Goal: Find specific page/section: Find specific page/section

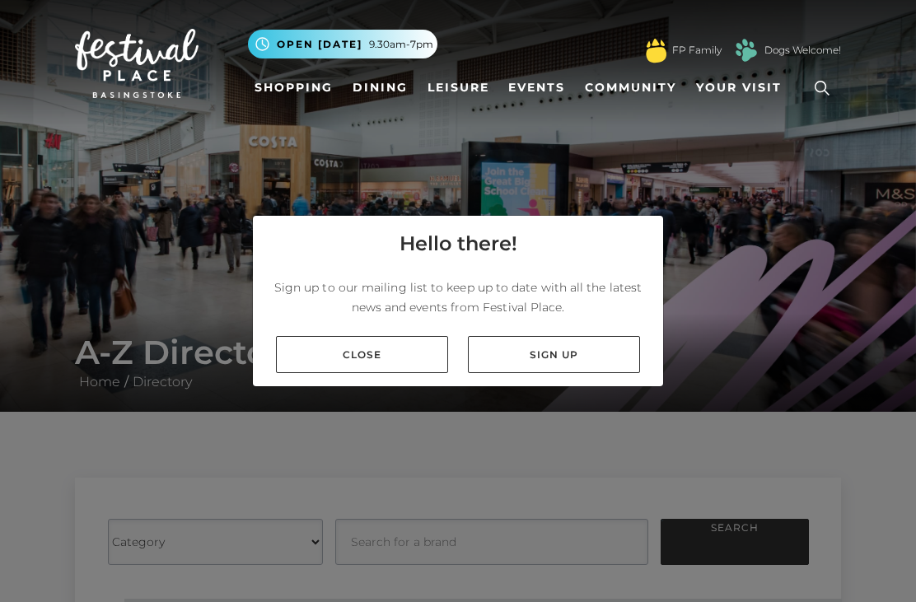
click at [362, 373] on link "Close" at bounding box center [362, 354] width 172 height 37
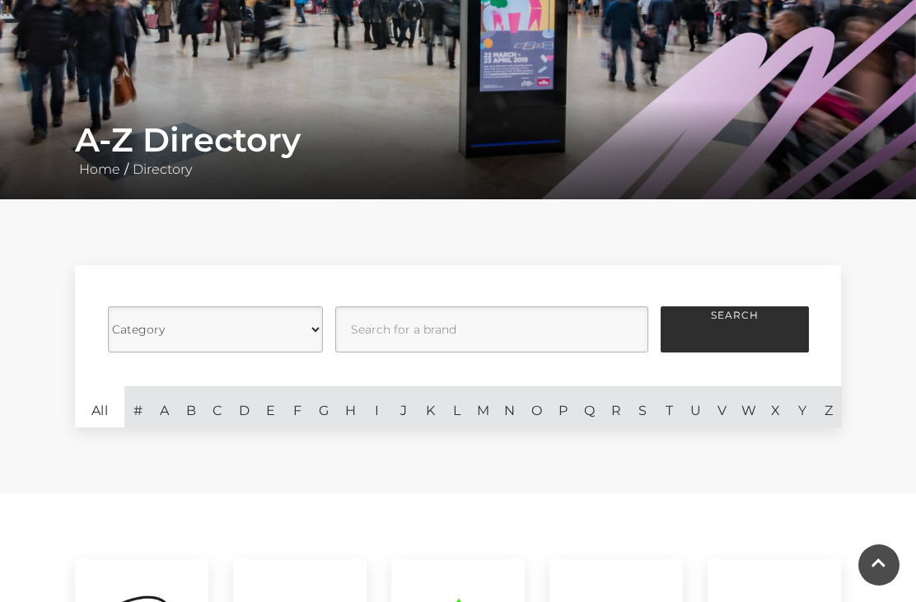
scroll to position [305, 0]
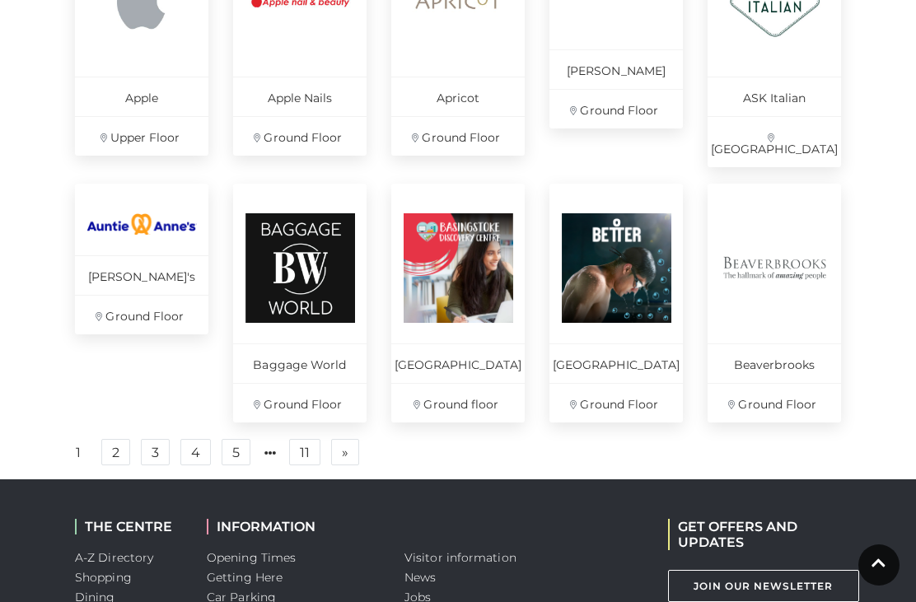
click at [119, 456] on link "2" at bounding box center [115, 452] width 29 height 26
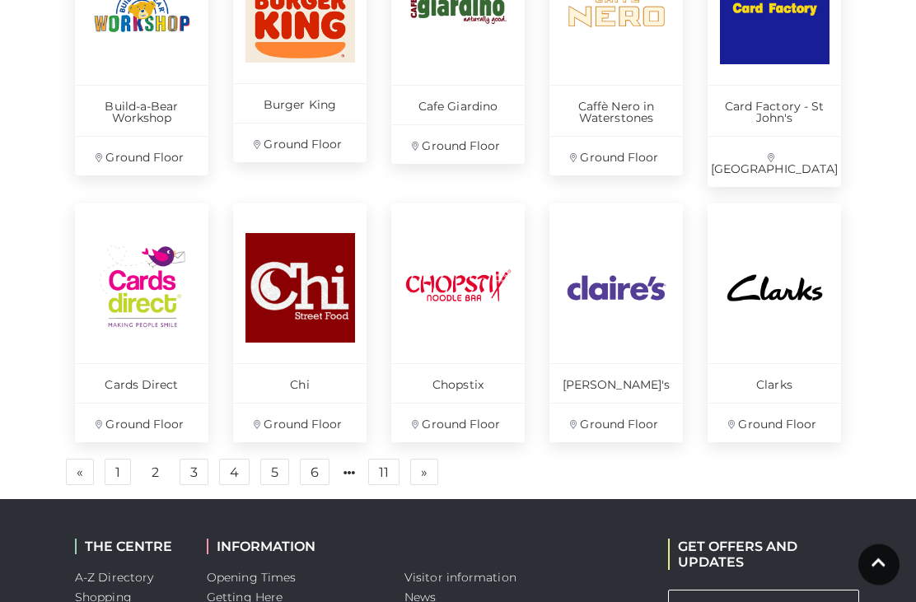
scroll to position [1115, 0]
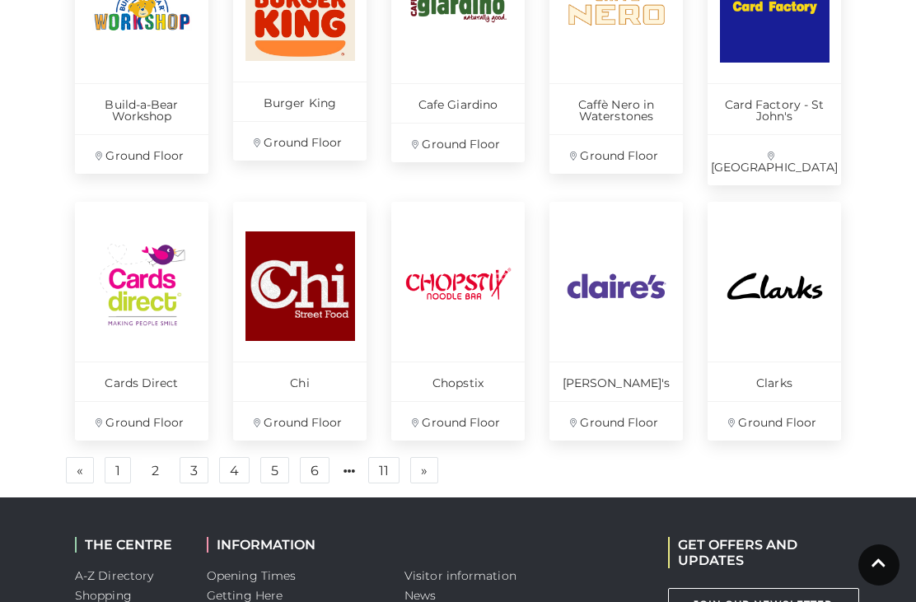
click at [189, 457] on link "3" at bounding box center [194, 470] width 29 height 26
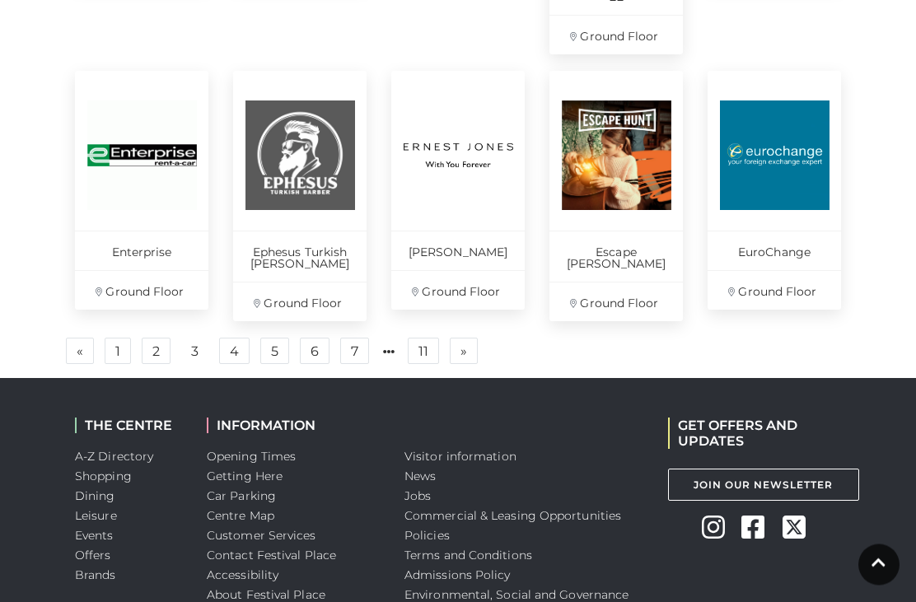
scroll to position [1305, 0]
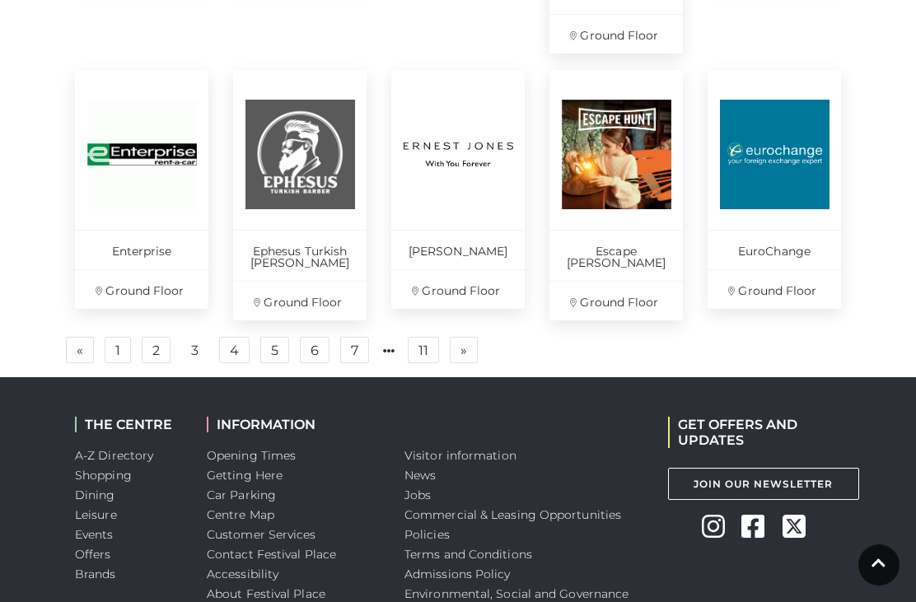
click at [235, 353] on link "4" at bounding box center [234, 350] width 30 height 26
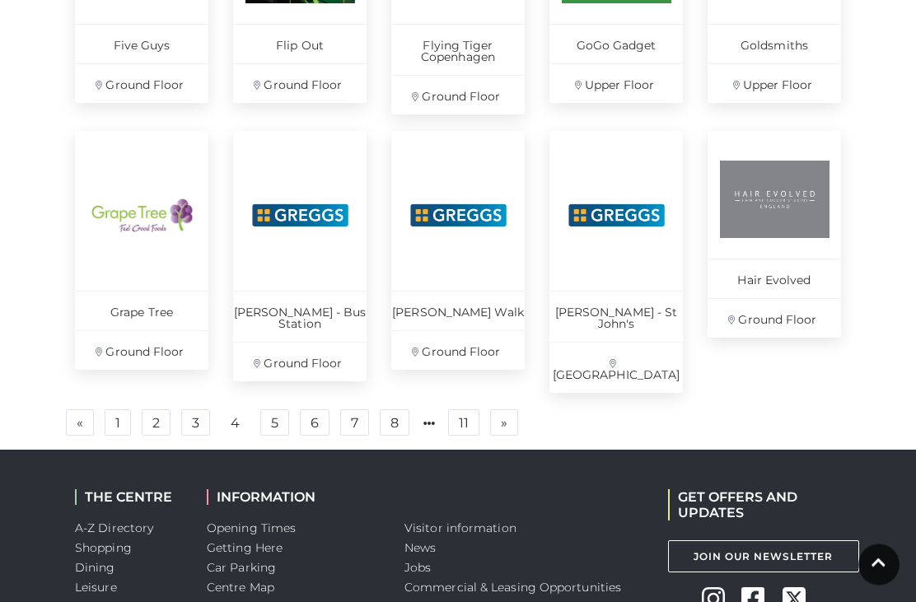
scroll to position [1164, 0]
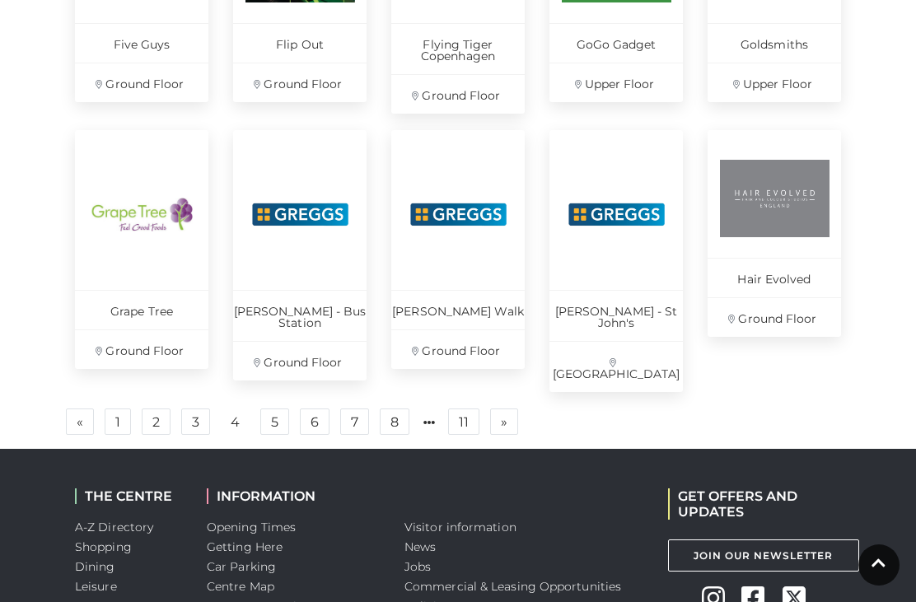
click at [275, 409] on link "5" at bounding box center [274, 422] width 29 height 26
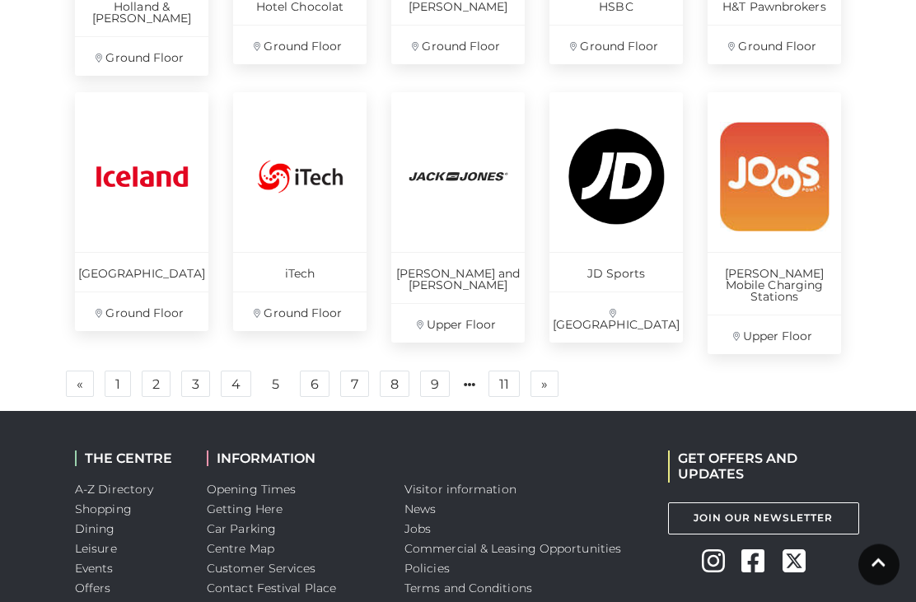
scroll to position [1206, 0]
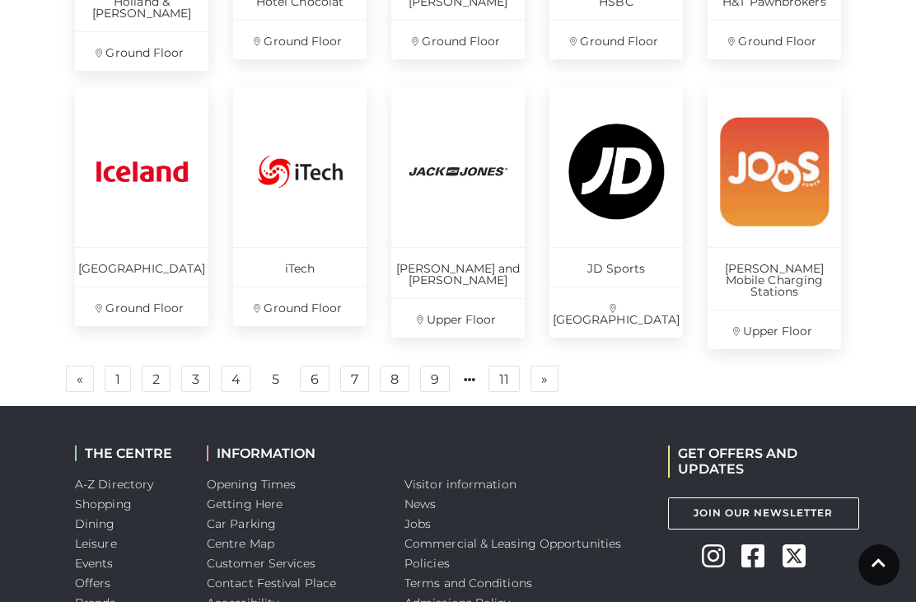
click at [321, 366] on link "6" at bounding box center [315, 379] width 30 height 26
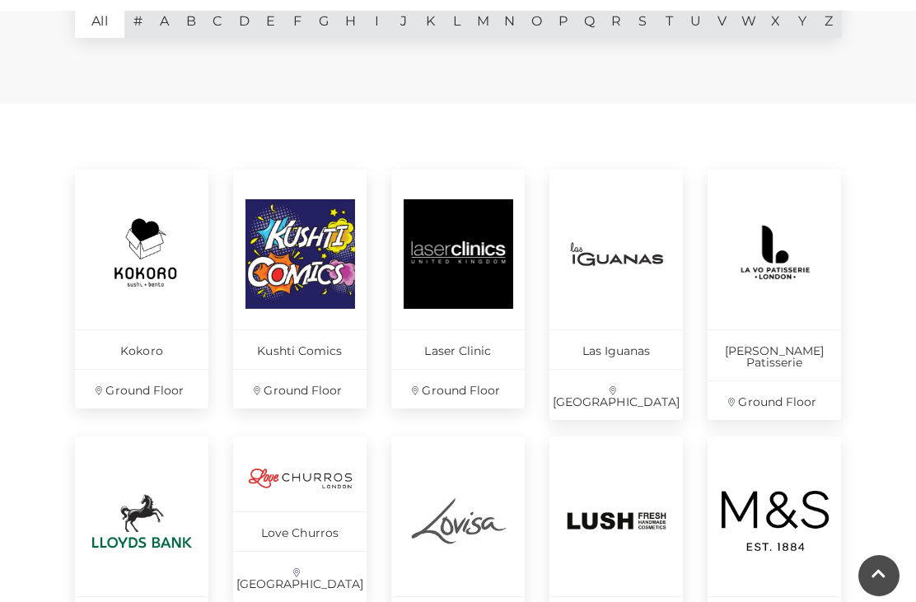
scroll to position [601, 0]
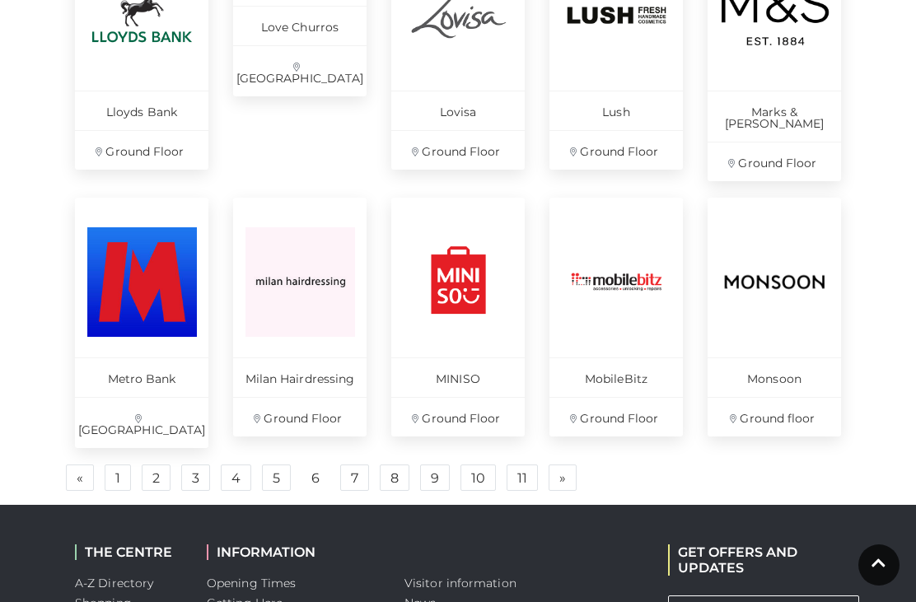
click at [357, 465] on link "7" at bounding box center [354, 478] width 29 height 26
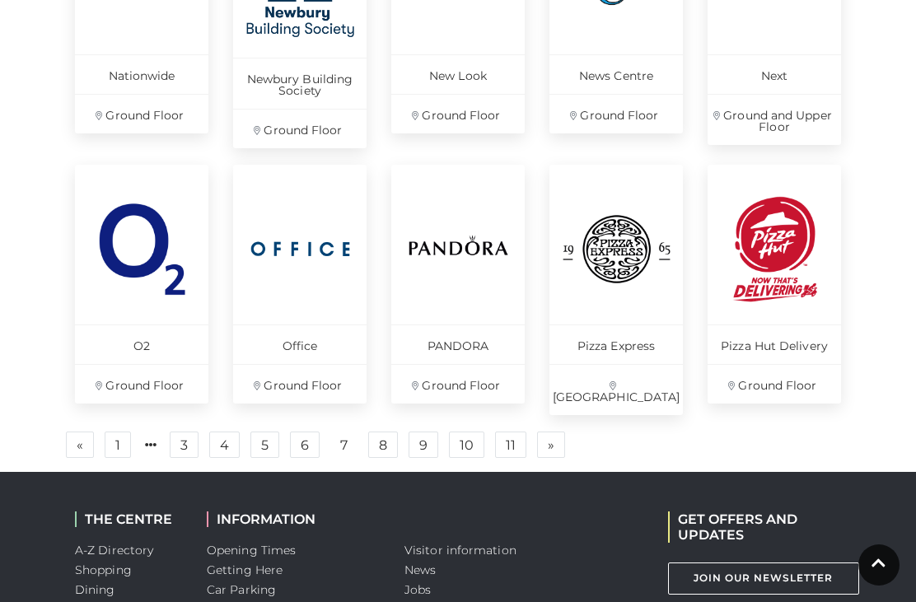
scroll to position [1146, 0]
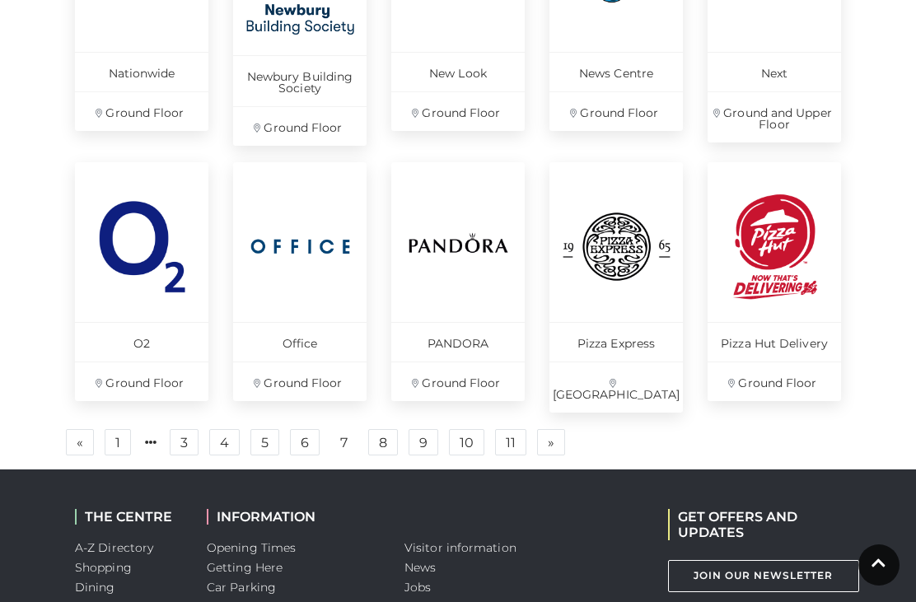
click at [384, 433] on link "8" at bounding box center [383, 442] width 30 height 26
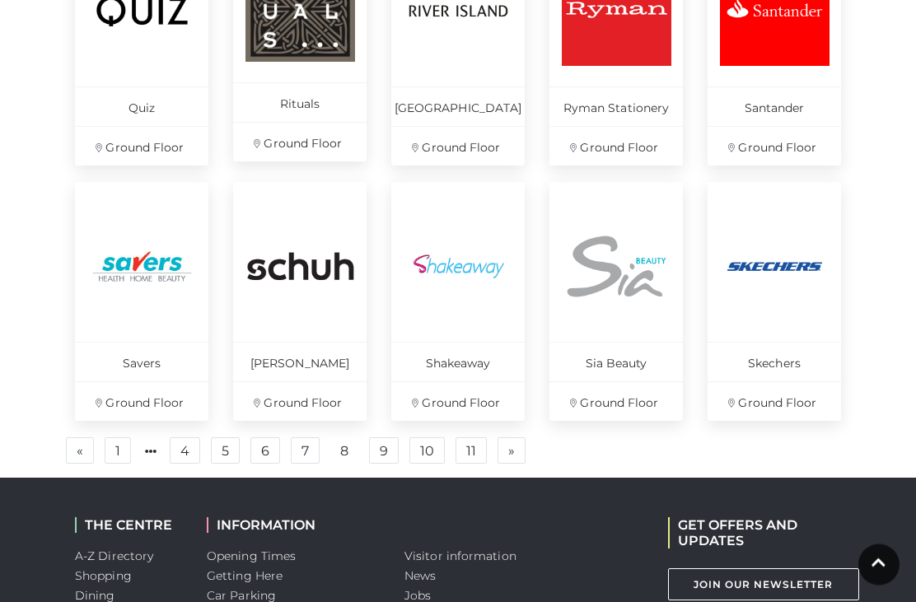
scroll to position [1100, 0]
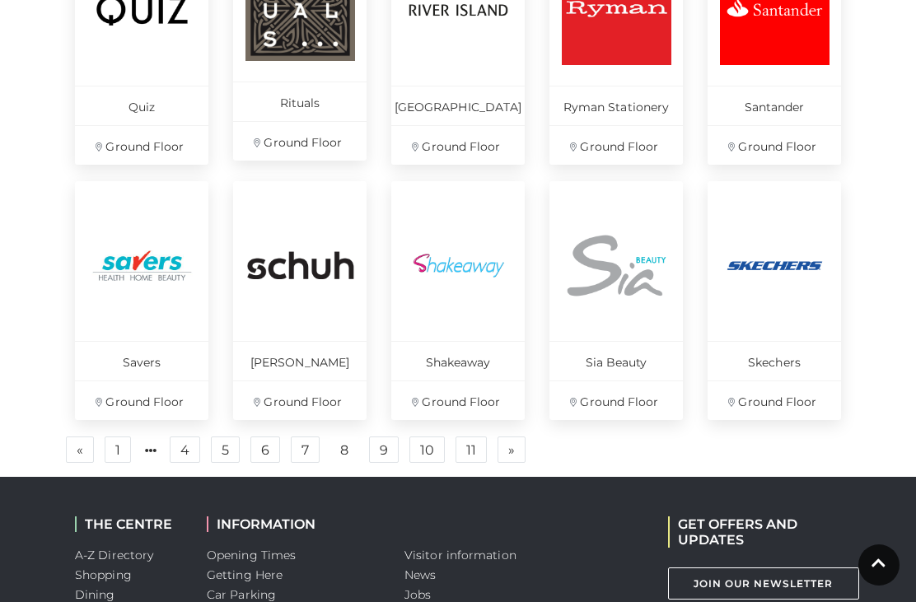
click at [388, 453] on link "9" at bounding box center [384, 450] width 30 height 26
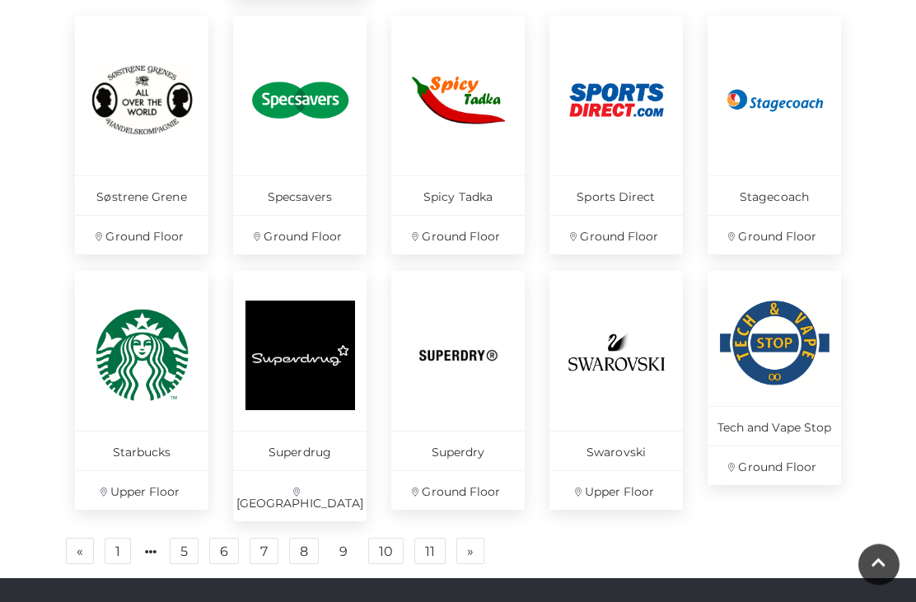
scroll to position [1034, 0]
click at [389, 538] on link "10" at bounding box center [385, 551] width 35 height 26
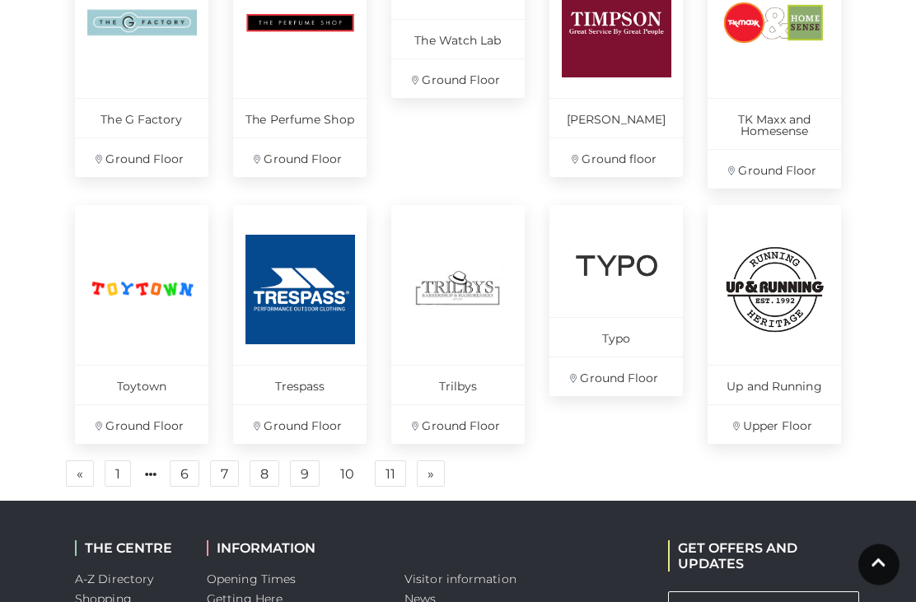
scroll to position [1100, 0]
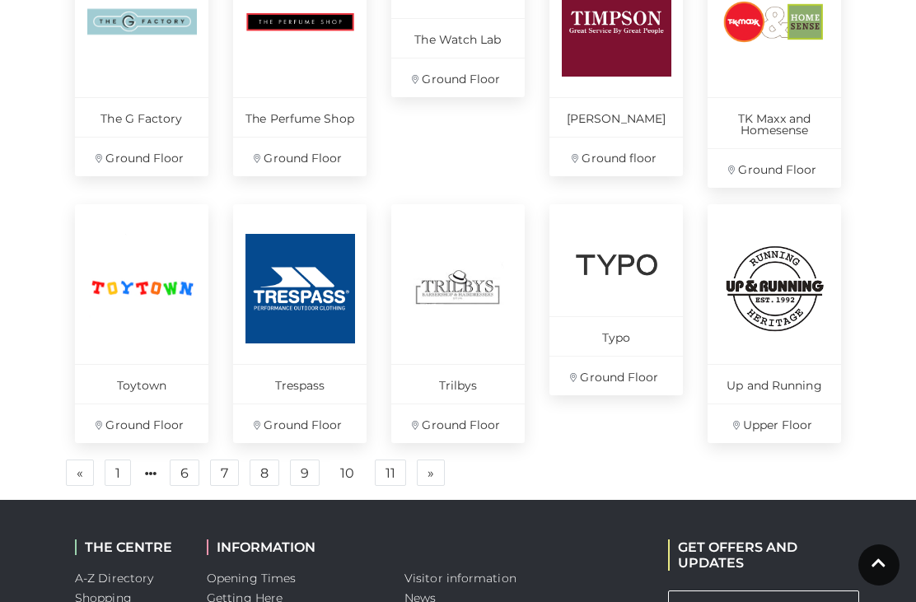
click at [388, 460] on link "11" at bounding box center [390, 473] width 31 height 26
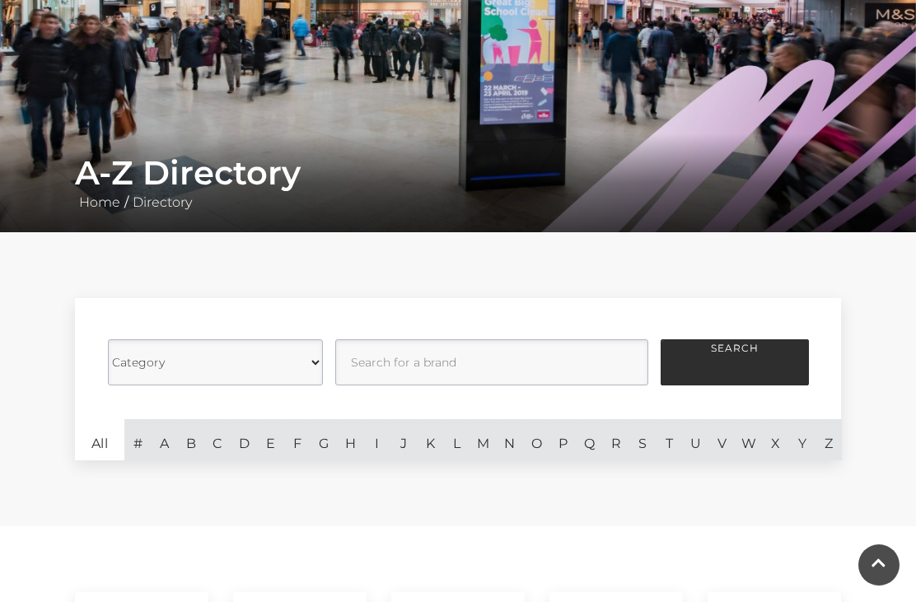
scroll to position [166, 0]
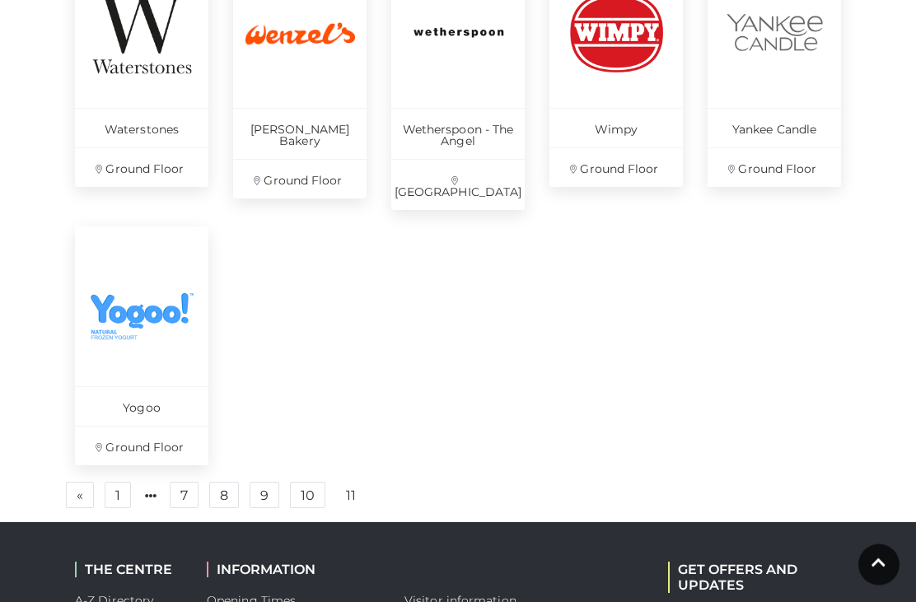
click at [186, 482] on link "7" at bounding box center [184, 495] width 29 height 26
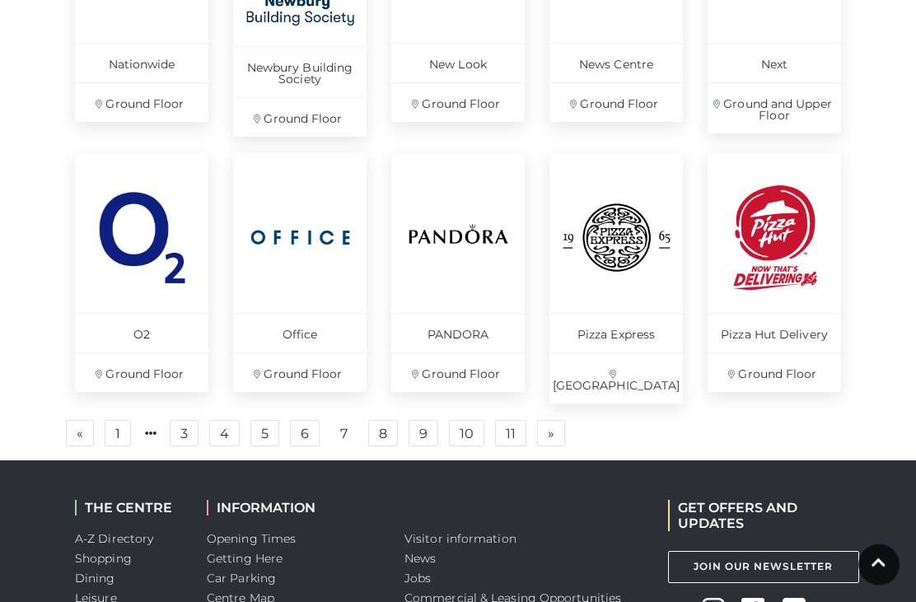
scroll to position [1155, 0]
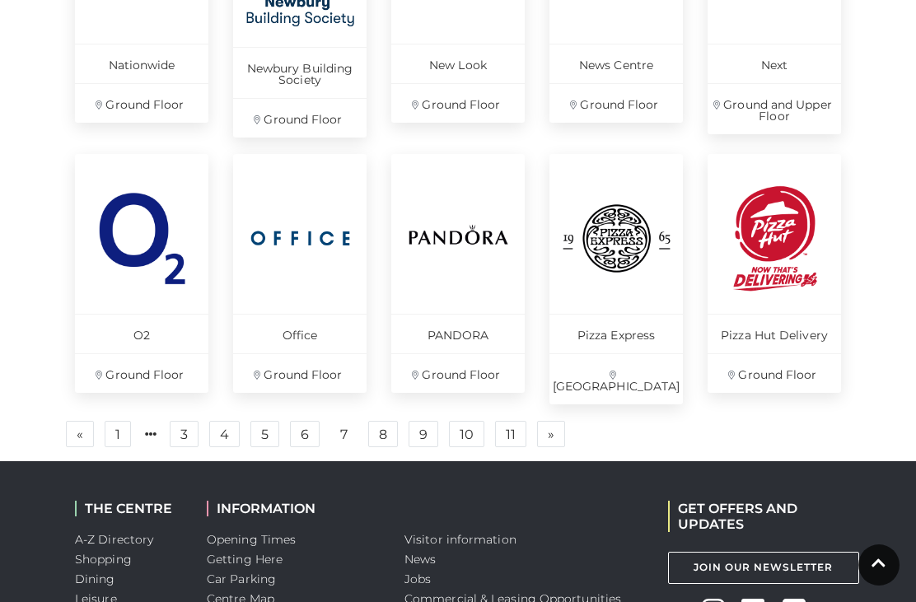
click at [304, 426] on link "6" at bounding box center [305, 434] width 30 height 26
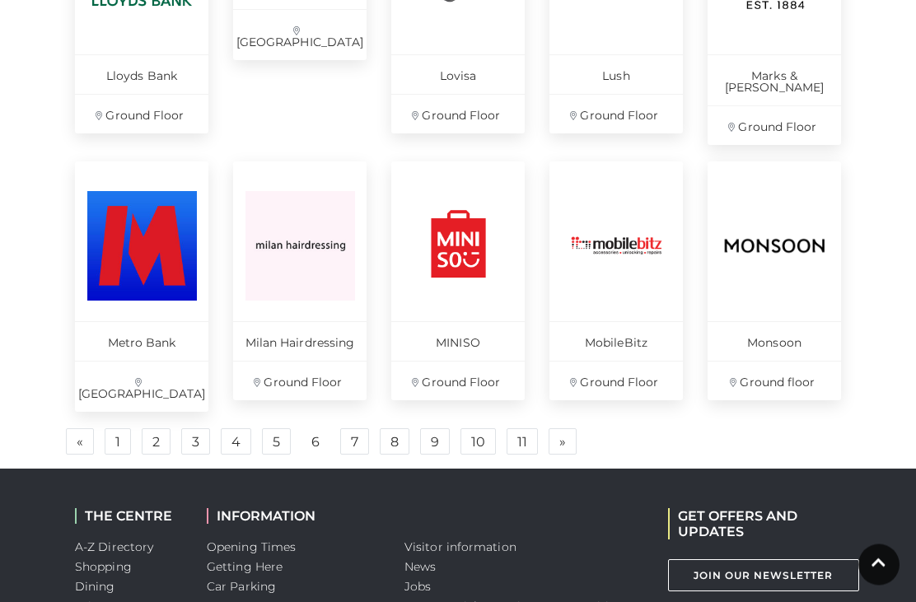
scroll to position [1144, 0]
click at [482, 428] on link "10" at bounding box center [477, 441] width 35 height 26
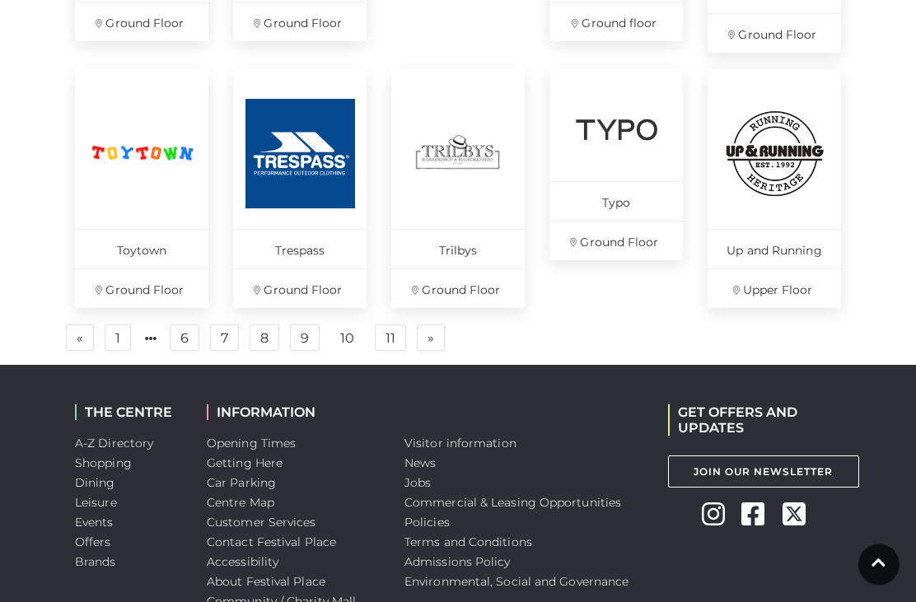
scroll to position [1237, 0]
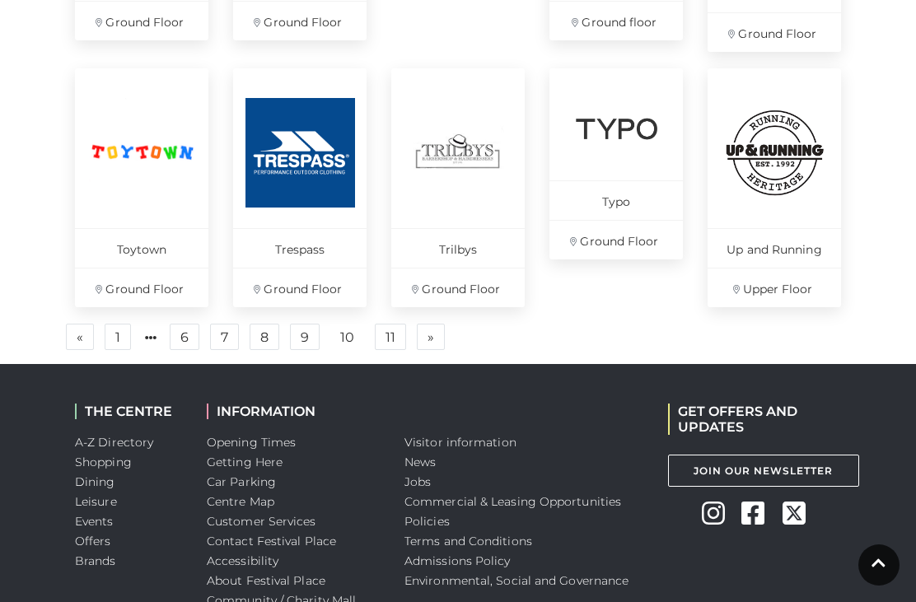
click at [309, 325] on link "9" at bounding box center [305, 337] width 30 height 26
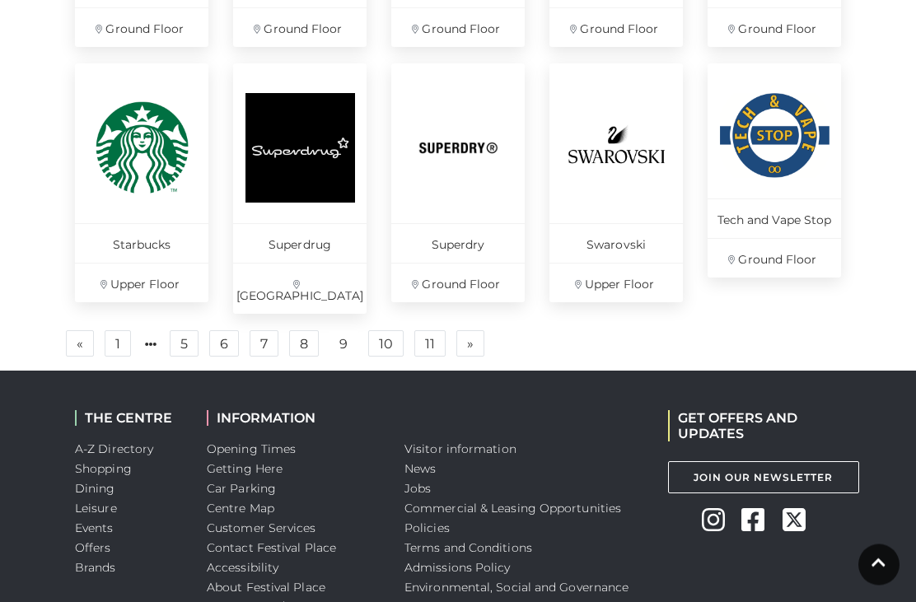
scroll to position [1242, 0]
click at [301, 330] on link "8" at bounding box center [304, 343] width 30 height 26
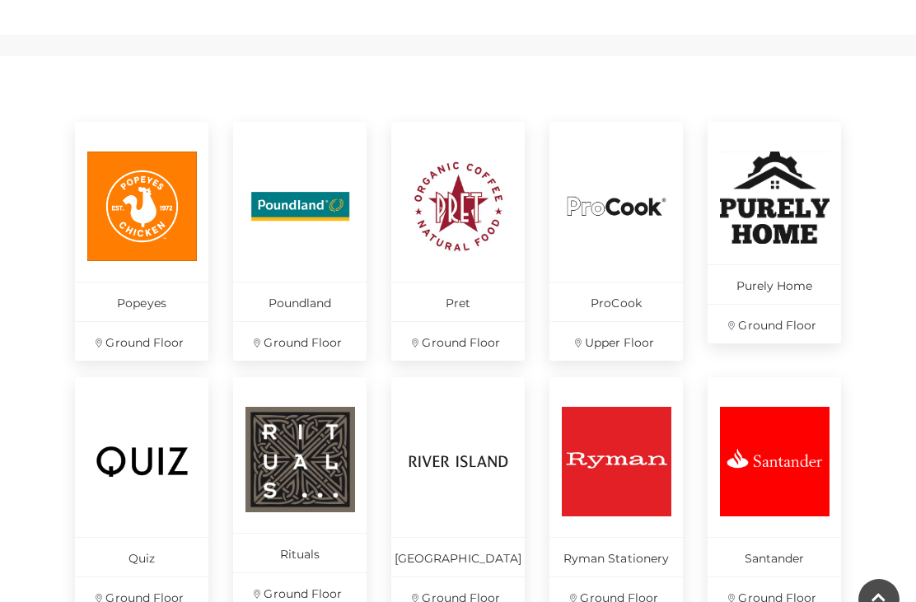
scroll to position [649, 0]
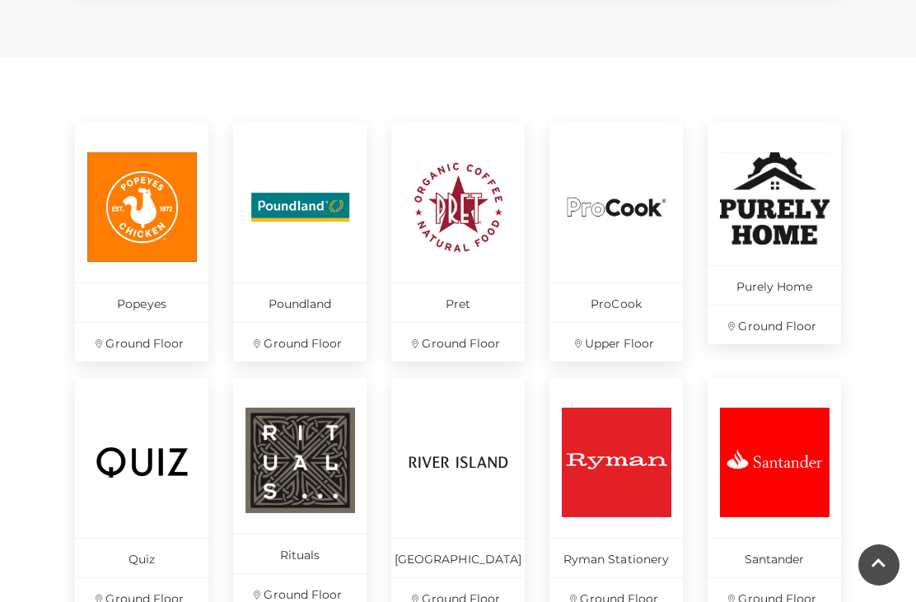
click at [773, 222] on img at bounding box center [775, 198] width 110 height 92
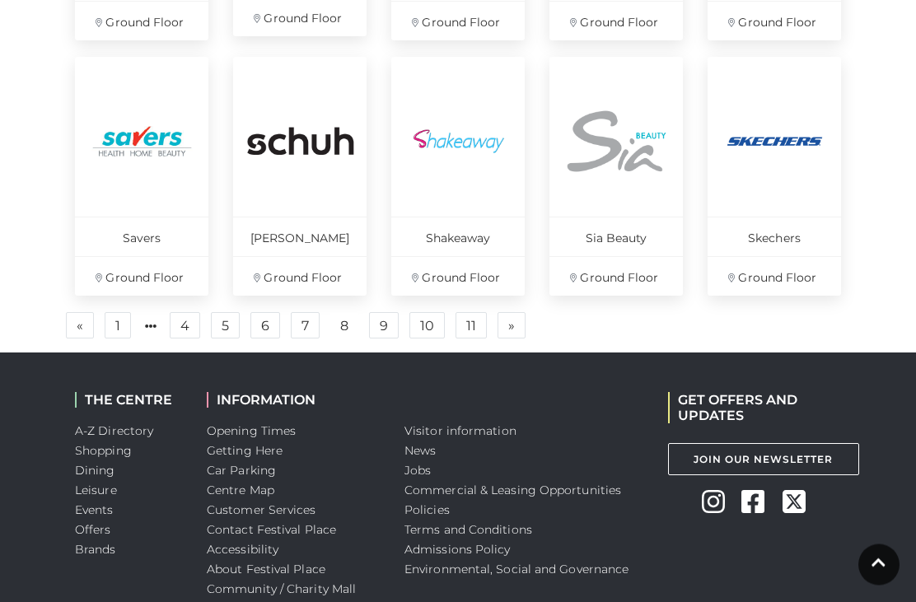
scroll to position [1226, 0]
click at [305, 315] on link "7" at bounding box center [305, 325] width 29 height 26
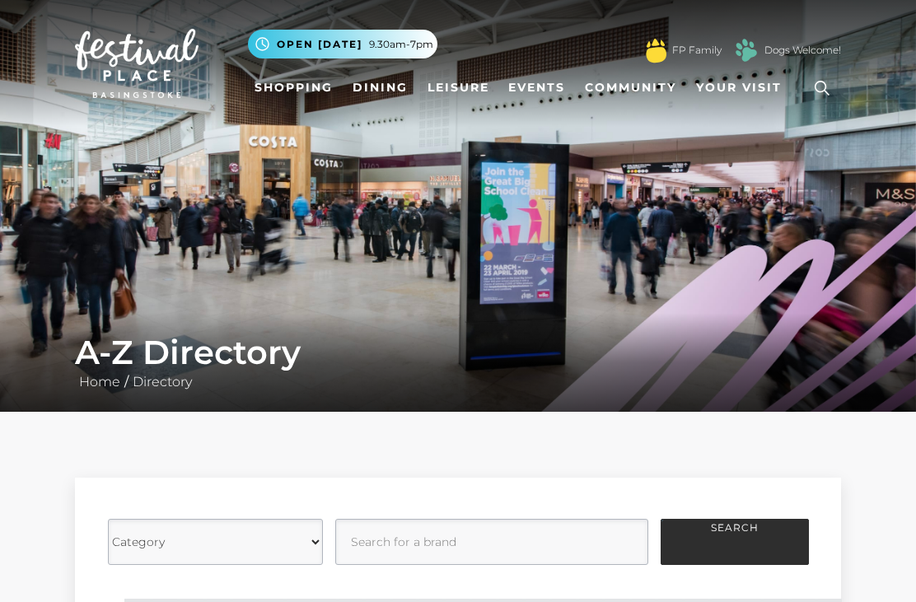
click at [288, 88] on link "Shopping" at bounding box center [293, 87] width 91 height 30
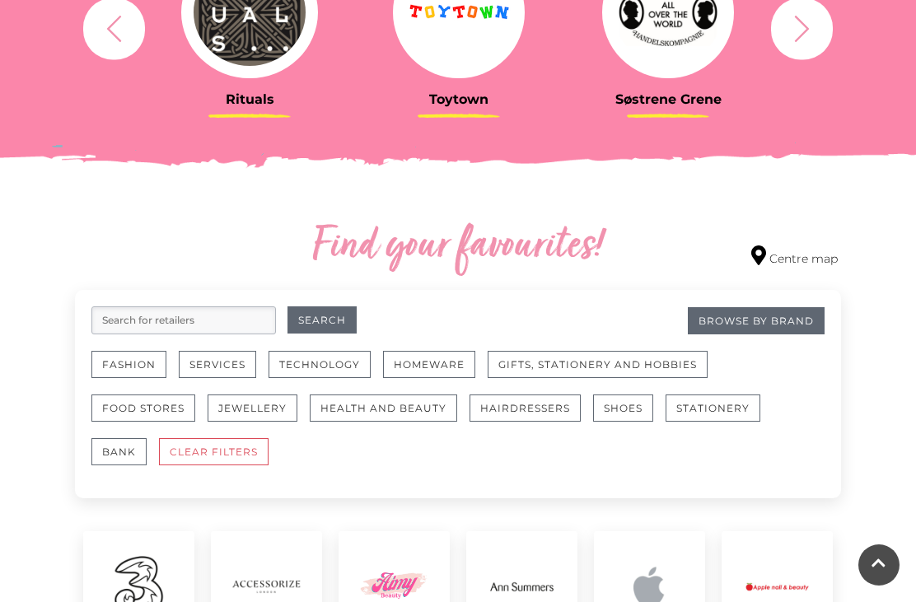
scroll to position [755, 0]
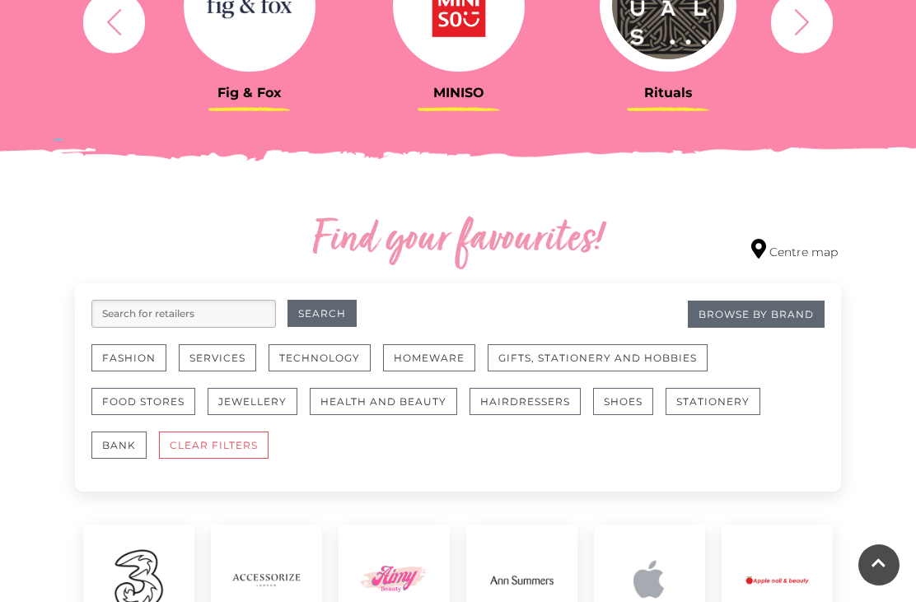
click at [565, 356] on button "Gifts, Stationery and Hobbies" at bounding box center [598, 357] width 220 height 27
